Goal: Information Seeking & Learning: Learn about a topic

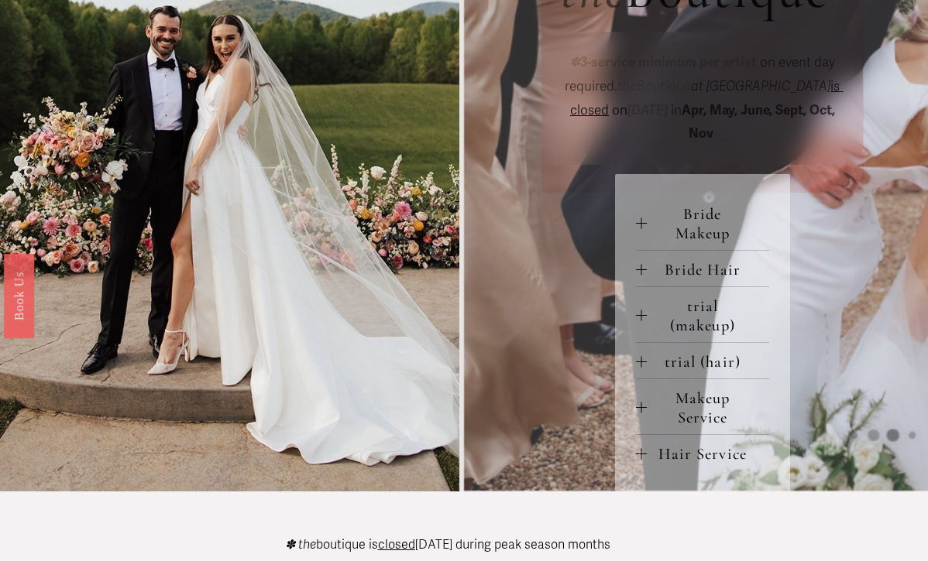
scroll to position [571, 0]
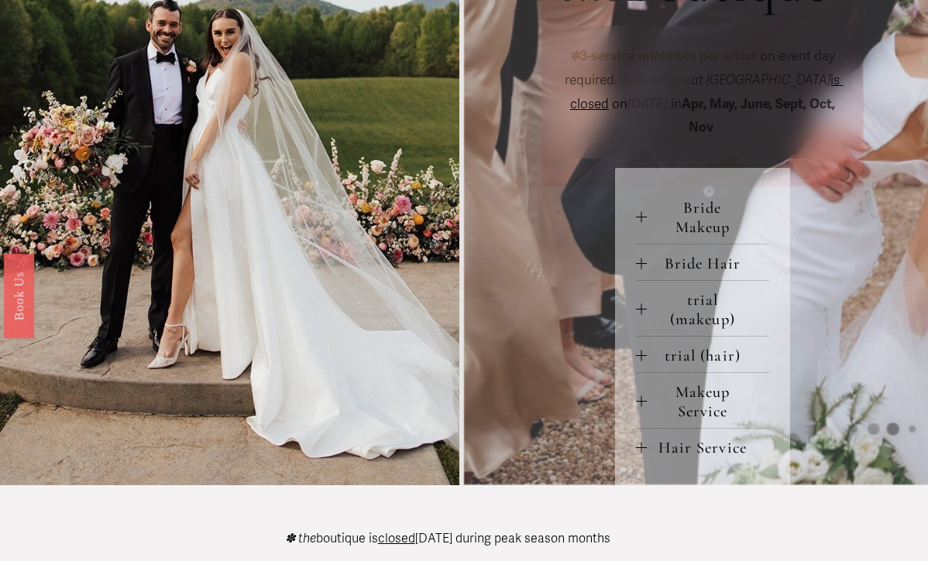
click at [705, 237] on span "Bride Makeup" at bounding box center [708, 217] width 122 height 39
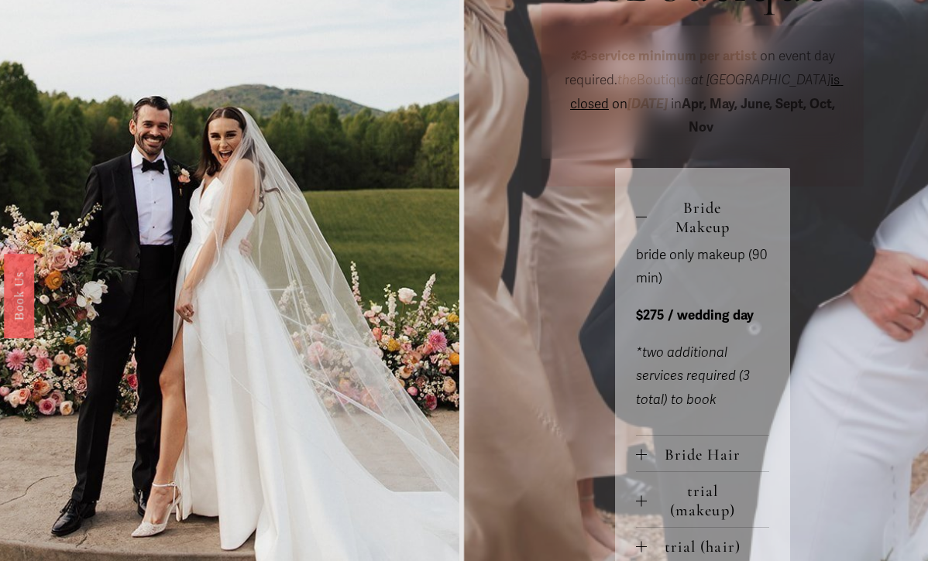
click at [699, 237] on span "Bride Makeup" at bounding box center [708, 217] width 122 height 39
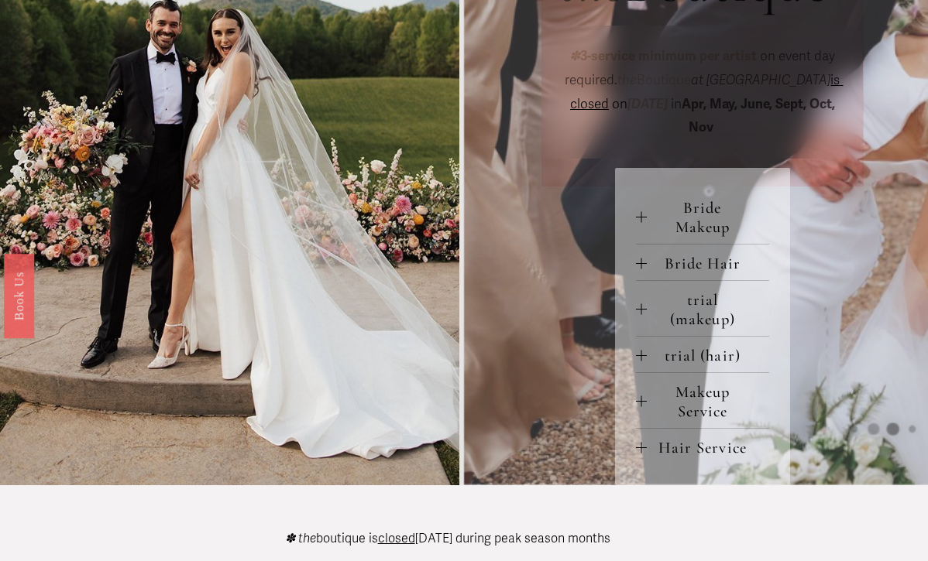
click at [711, 273] on span "Bride Hair" at bounding box center [708, 263] width 122 height 19
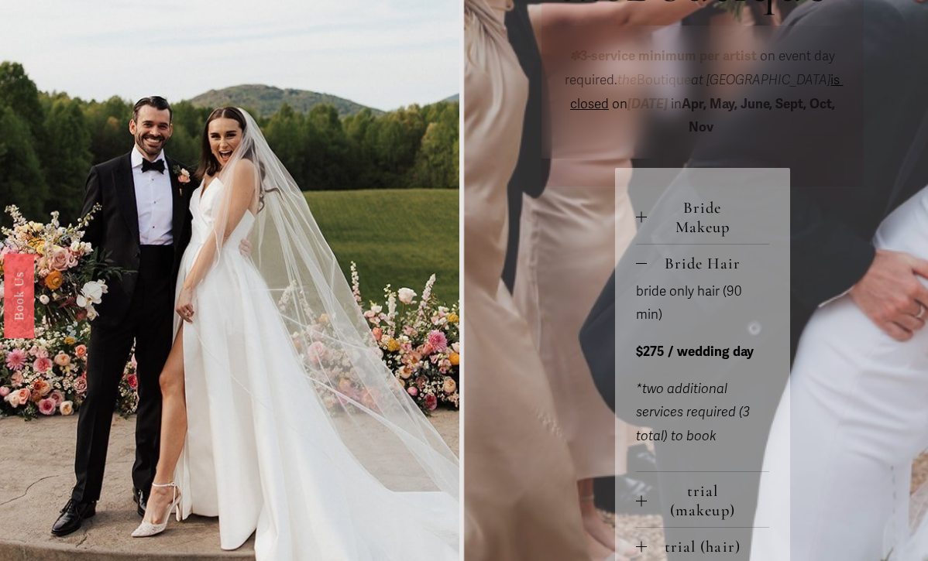
click at [706, 273] on span "Bride Hair" at bounding box center [708, 263] width 122 height 19
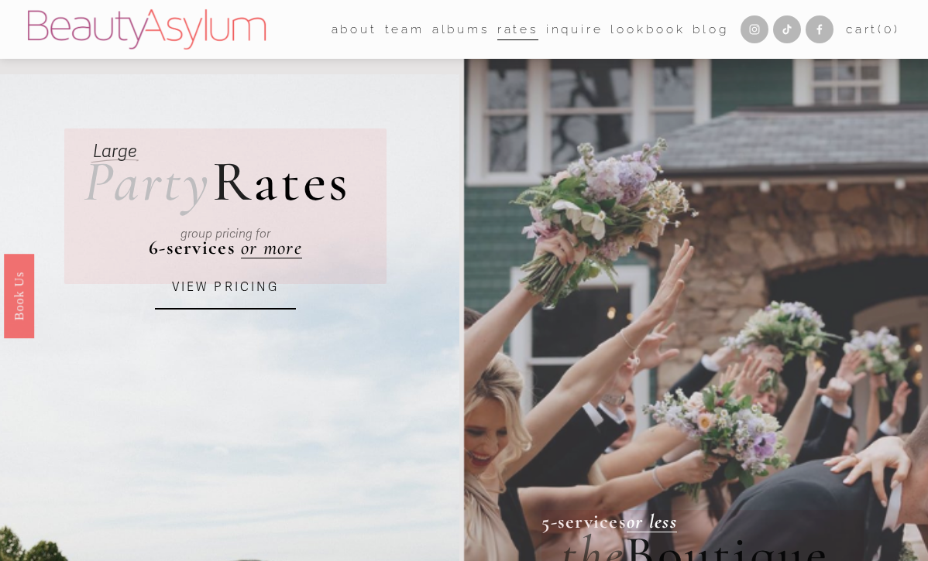
scroll to position [0, 0]
click at [235, 290] on link "VIEW PRICING" at bounding box center [226, 287] width 142 height 43
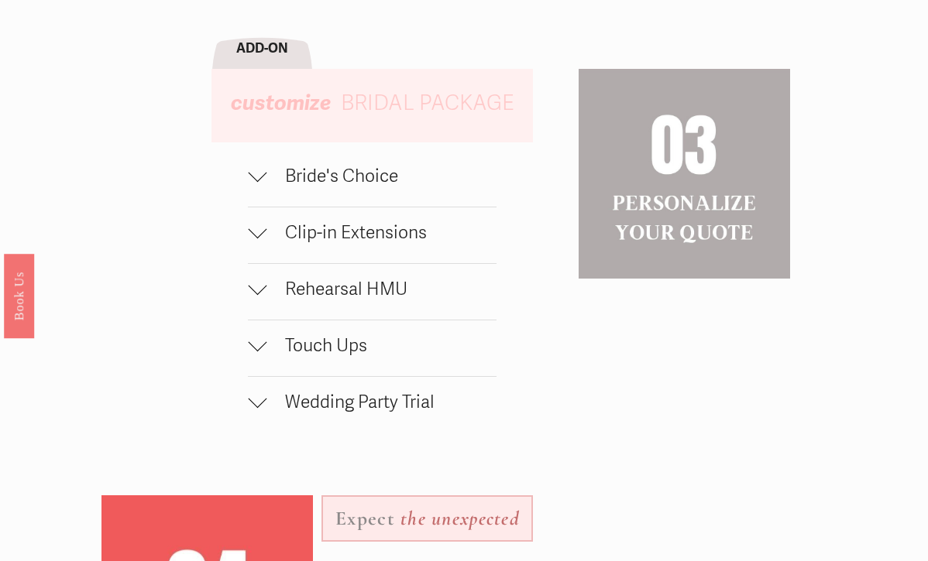
scroll to position [1293, 0]
click at [371, 166] on span "Bride's Choice" at bounding box center [381, 176] width 230 height 22
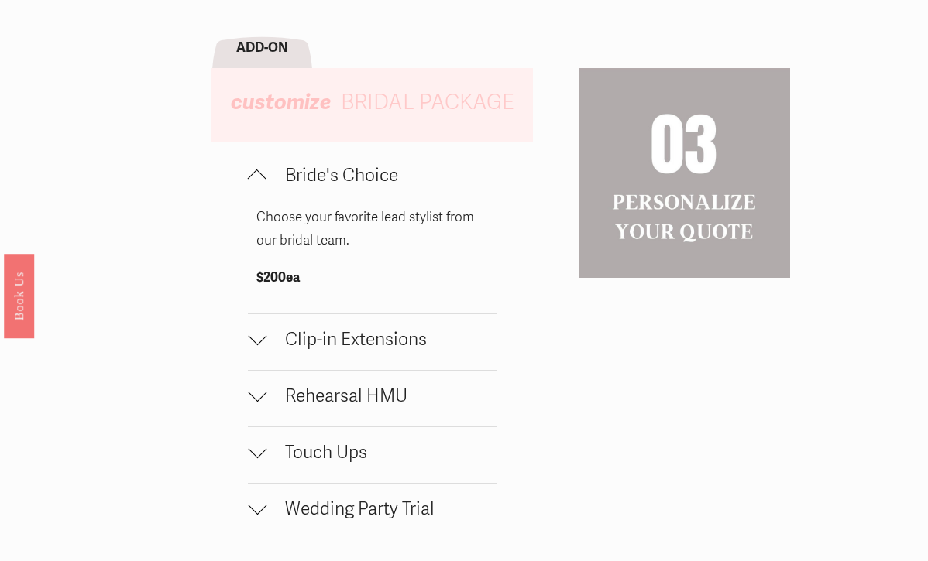
click at [369, 333] on span "Clip-in Extensions" at bounding box center [381, 340] width 230 height 22
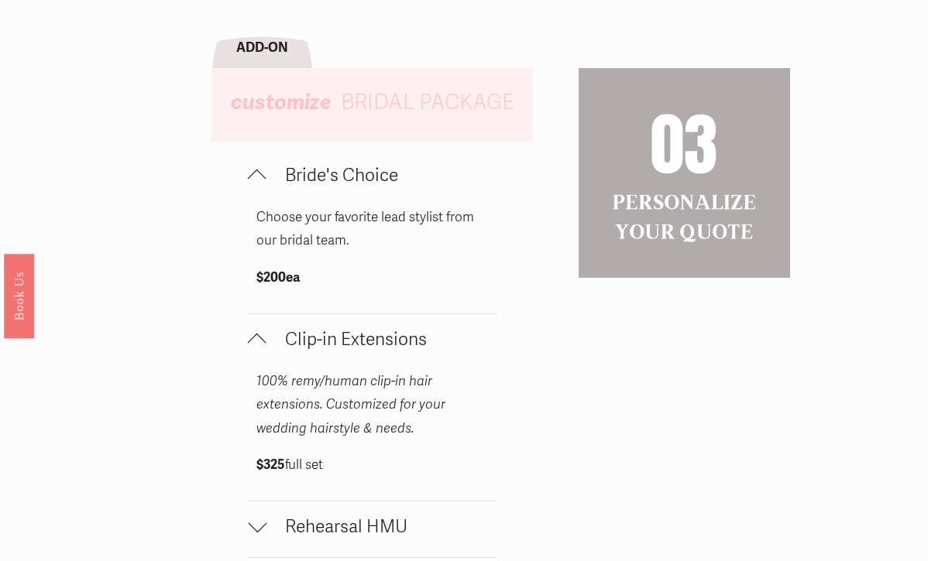
click at [379, 329] on span "Clip-in Extensions" at bounding box center [381, 340] width 230 height 22
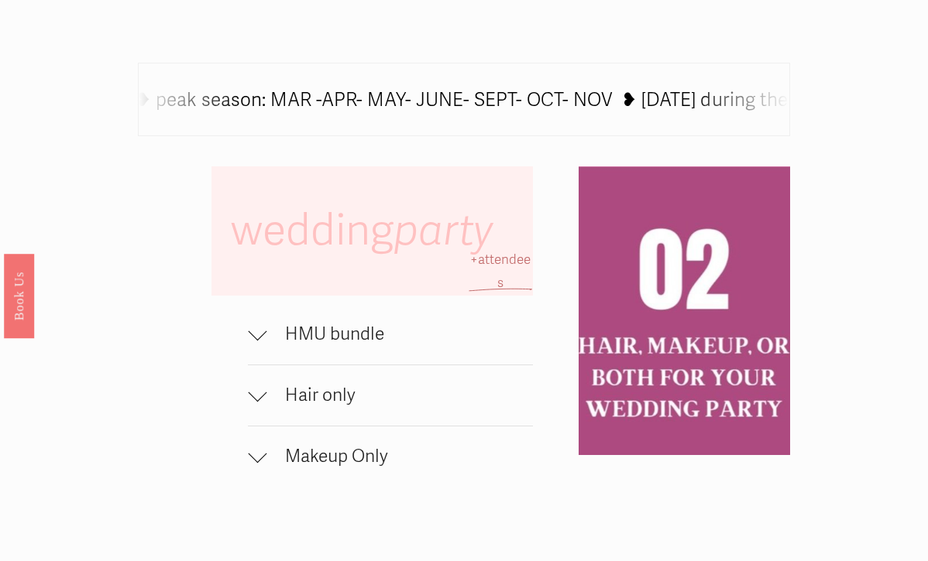
scroll to position [204, 0]
